Goal: Transaction & Acquisition: Purchase product/service

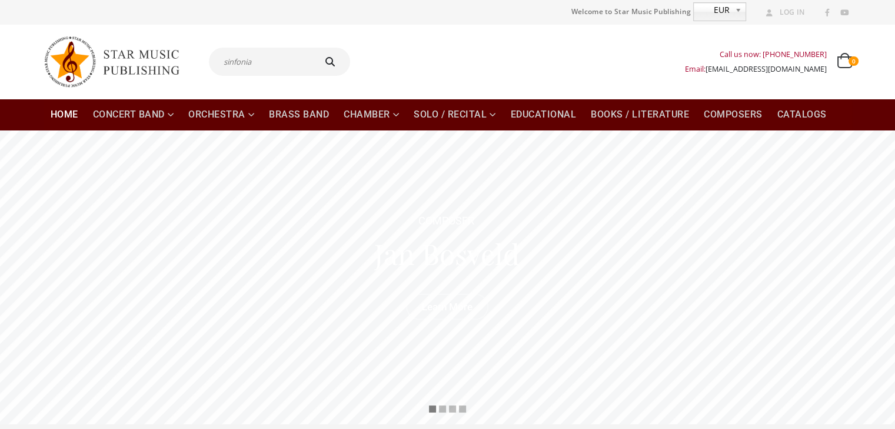
type input "sinfonia"
click at [313, 48] on button "submit" at bounding box center [332, 62] width 38 height 28
type input "sinfonia"
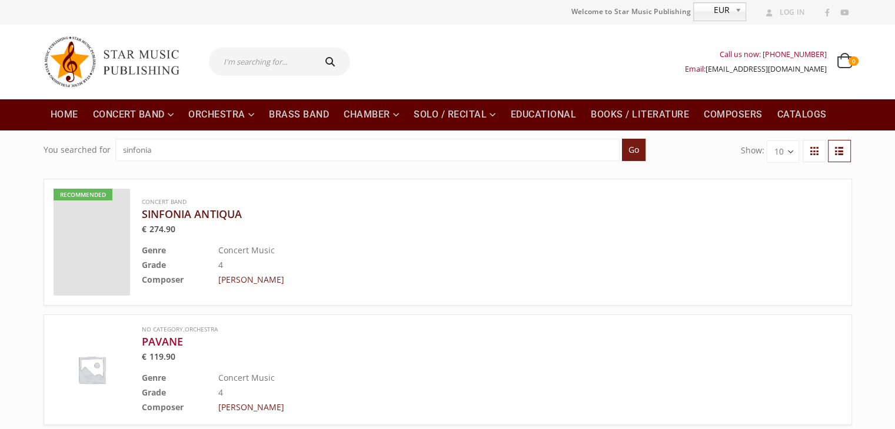
click at [162, 212] on h3 "SINFONIA ANTIQUA" at bounding box center [462, 214] width 641 height 14
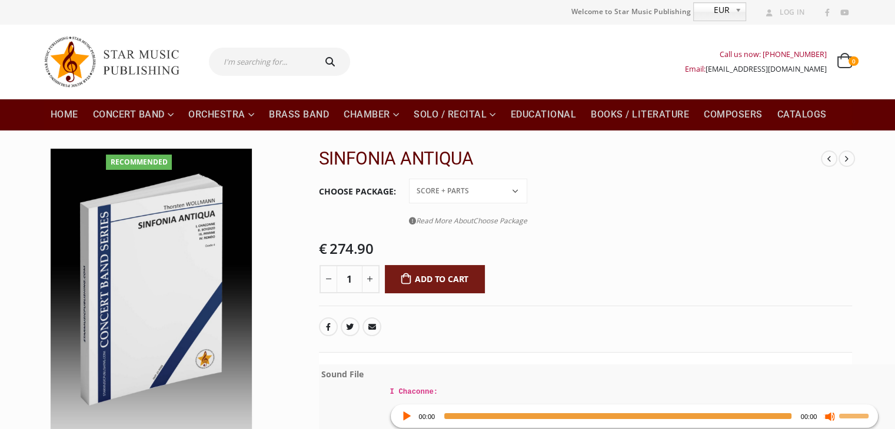
click at [520, 195] on select "Conductor Score PDF File Score + Parts Score + Parts + PDF File" at bounding box center [468, 191] width 118 height 25
select select "score-parts-pdf-file"
click at [409, 179] on select "Conductor Score PDF File Score + Parts Score + Parts + PDF File" at bounding box center [468, 191] width 118 height 25
click at [515, 191] on select "Conductor Score PDF File Score + Parts Score + Parts + PDF File" at bounding box center [468, 191] width 118 height 25
